Goal: Check status: Check status

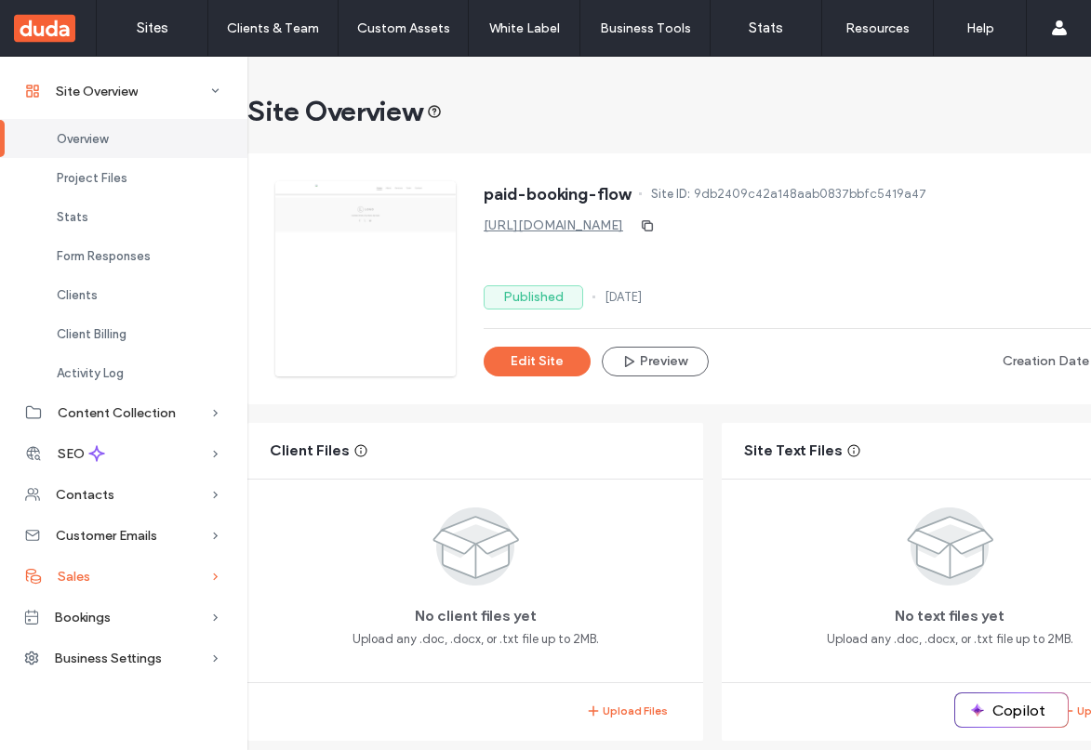
click at [124, 577] on div "Sales" at bounding box center [123, 576] width 247 height 41
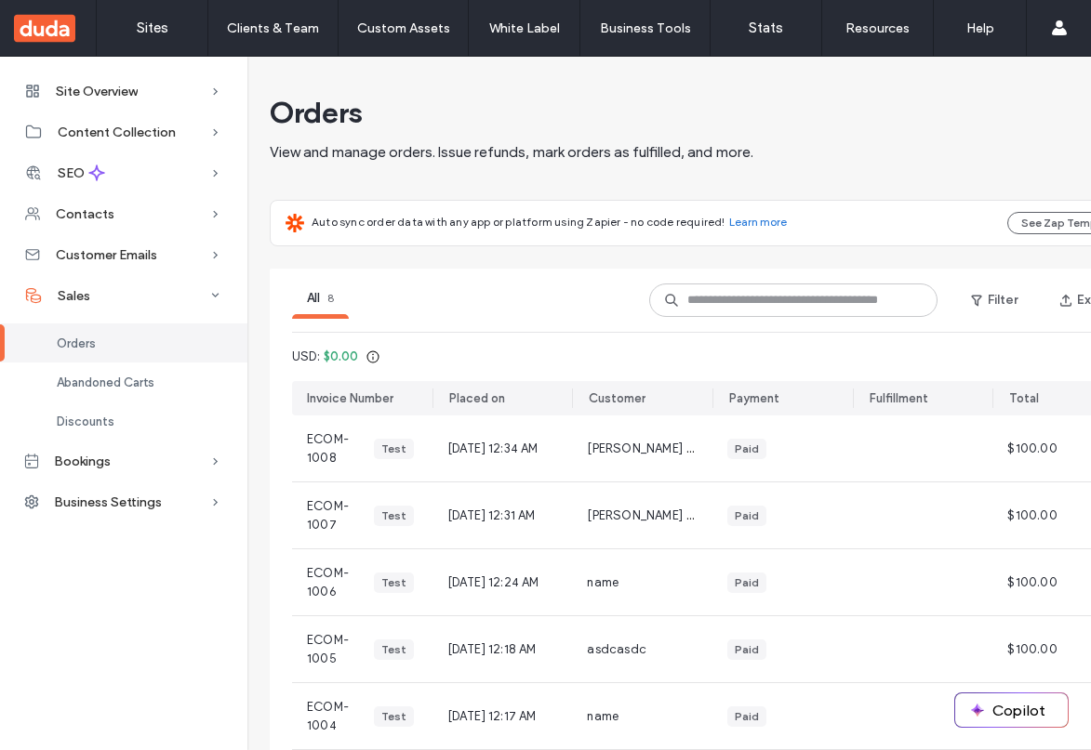
click at [124, 343] on div "Orders" at bounding box center [123, 343] width 247 height 39
click at [362, 449] on span "ECOM-1008" at bounding box center [338, 449] width 63 height 37
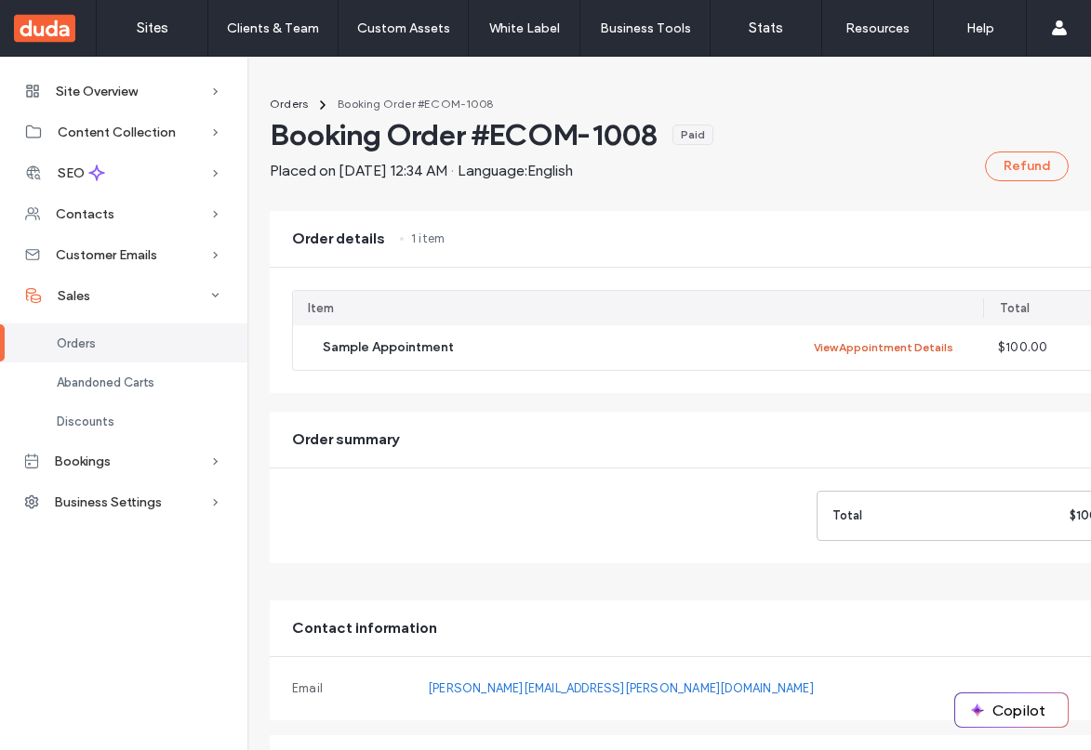
click at [885, 348] on button "View Appointment Details" at bounding box center [883, 348] width 139 height 22
